Goal: Task Accomplishment & Management: Manage account settings

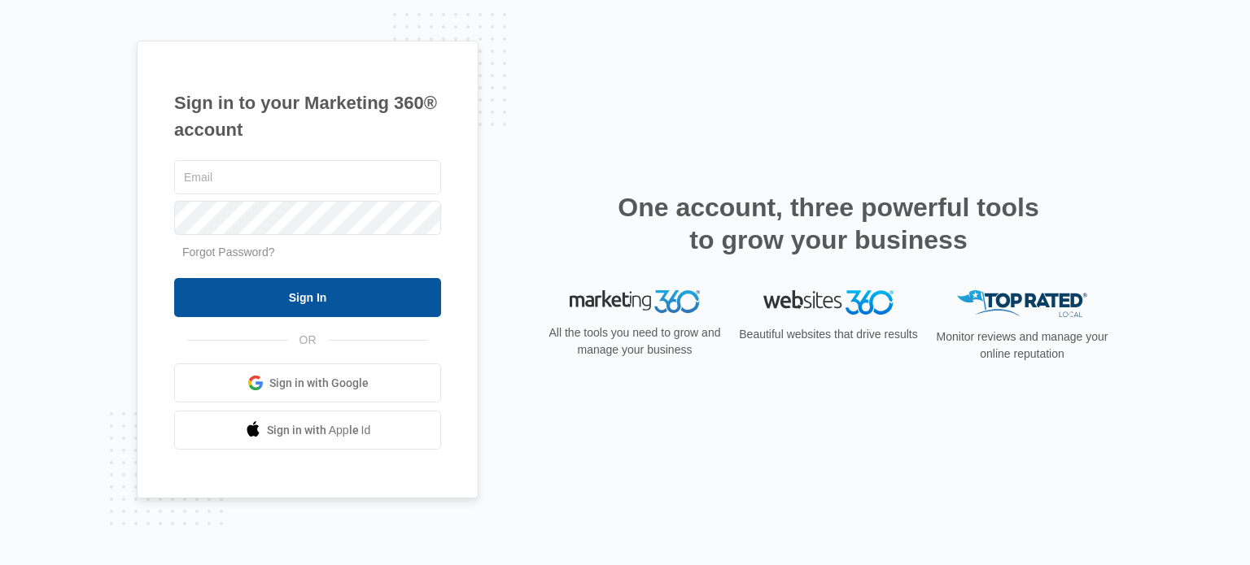
type input "[EMAIL_ADDRESS][DOMAIN_NAME]"
click at [312, 299] on input "Sign In" at bounding box center [307, 297] width 267 height 39
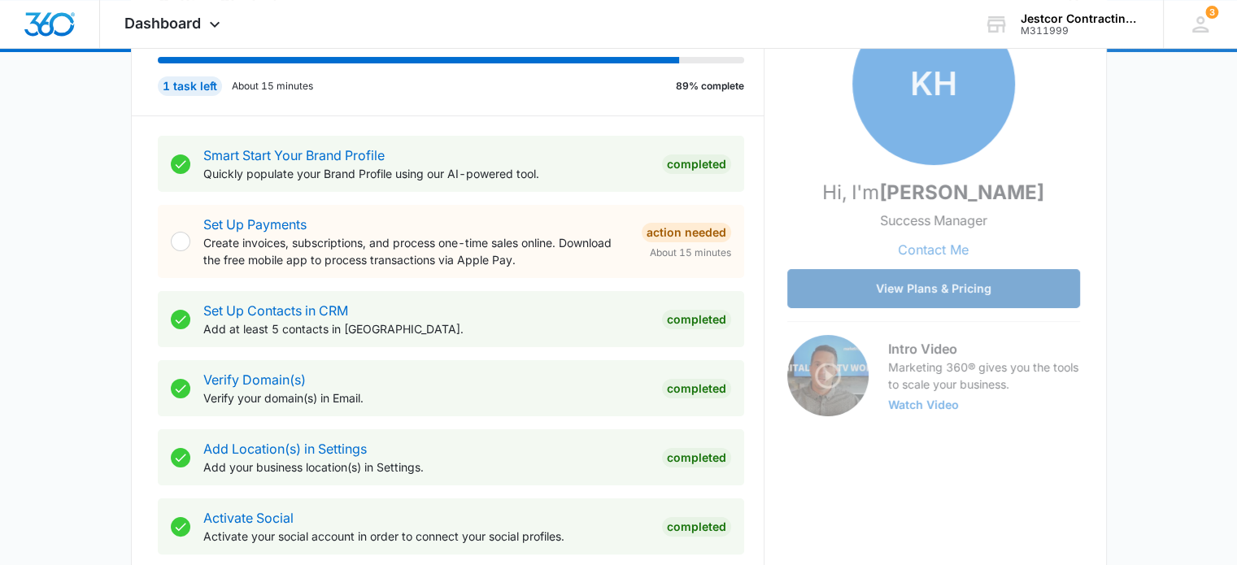
click at [909, 286] on button "View Plans & Pricing" at bounding box center [934, 288] width 293 height 39
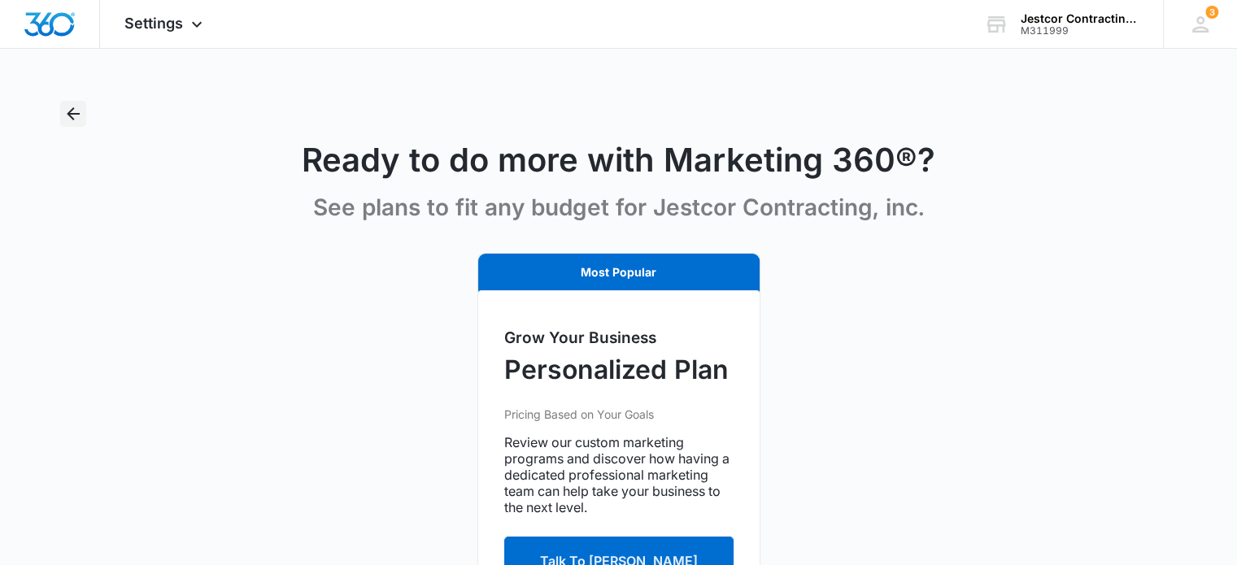
click at [78, 112] on icon "Back" at bounding box center [73, 114] width 20 height 20
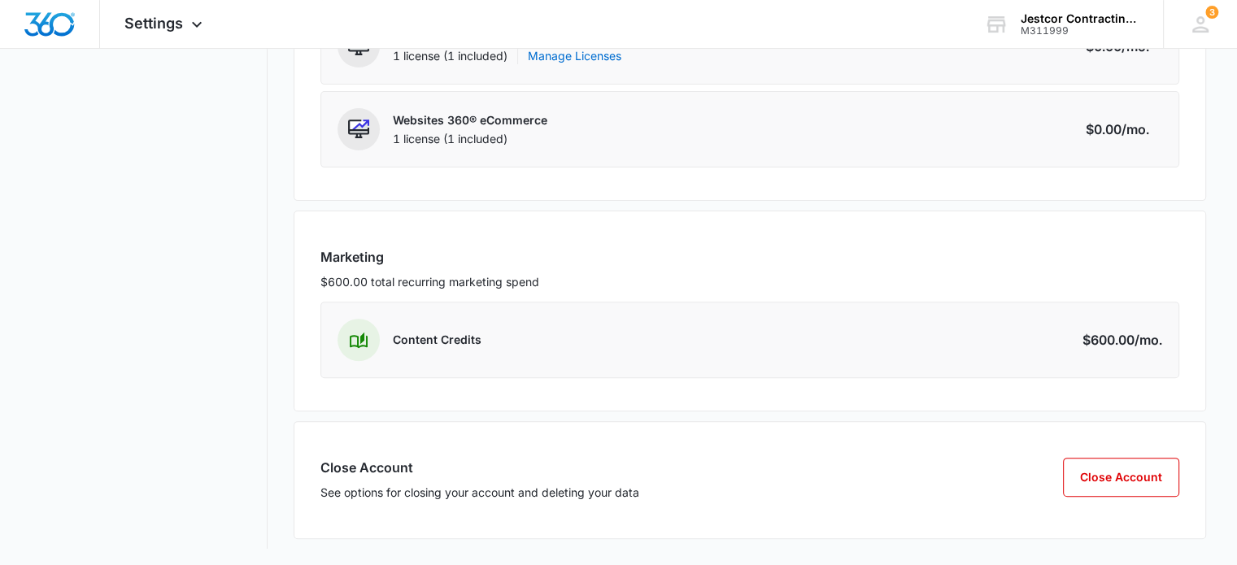
scroll to position [474, 0]
click at [1105, 466] on button "Close Account" at bounding box center [1121, 476] width 116 height 39
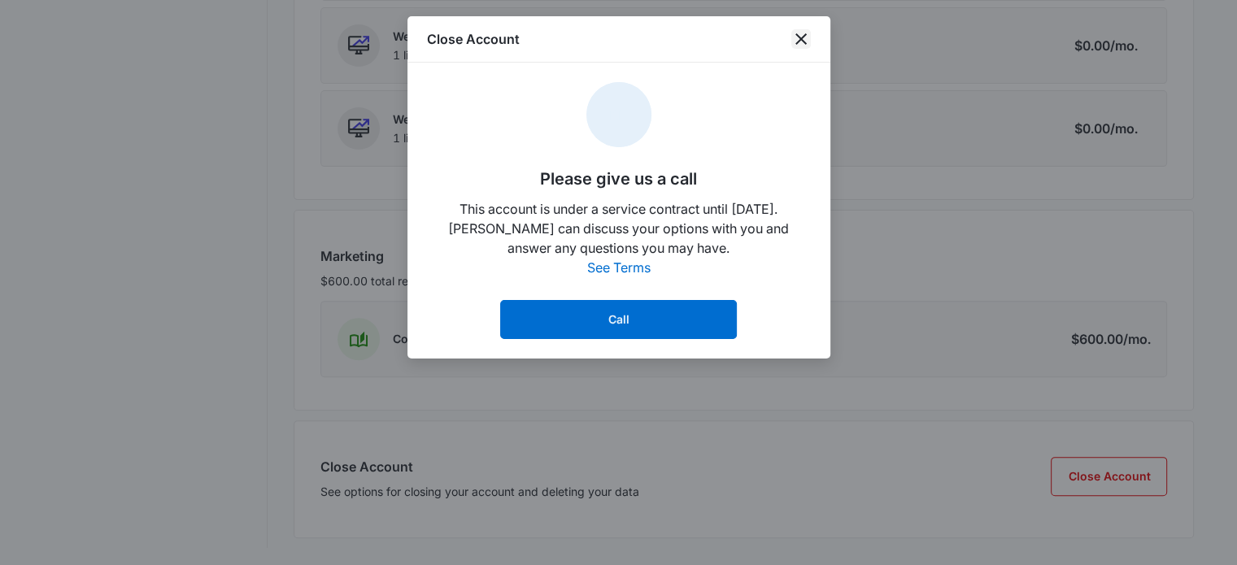
click at [794, 37] on icon "close" at bounding box center [802, 39] width 20 height 20
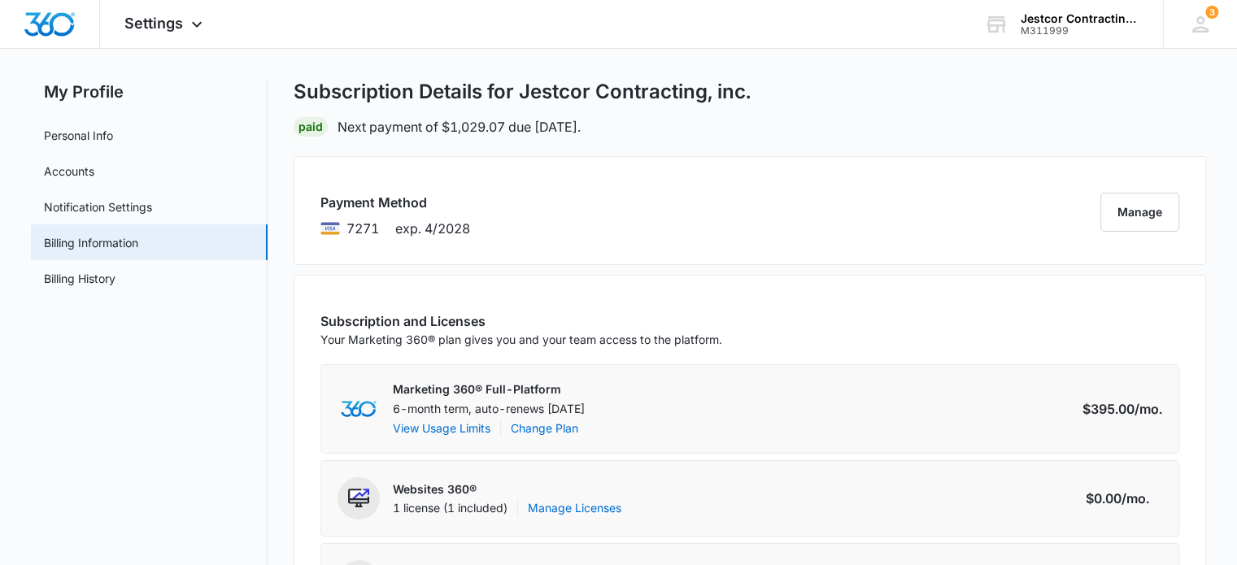
scroll to position [0, 0]
